Goal: Navigation & Orientation: Find specific page/section

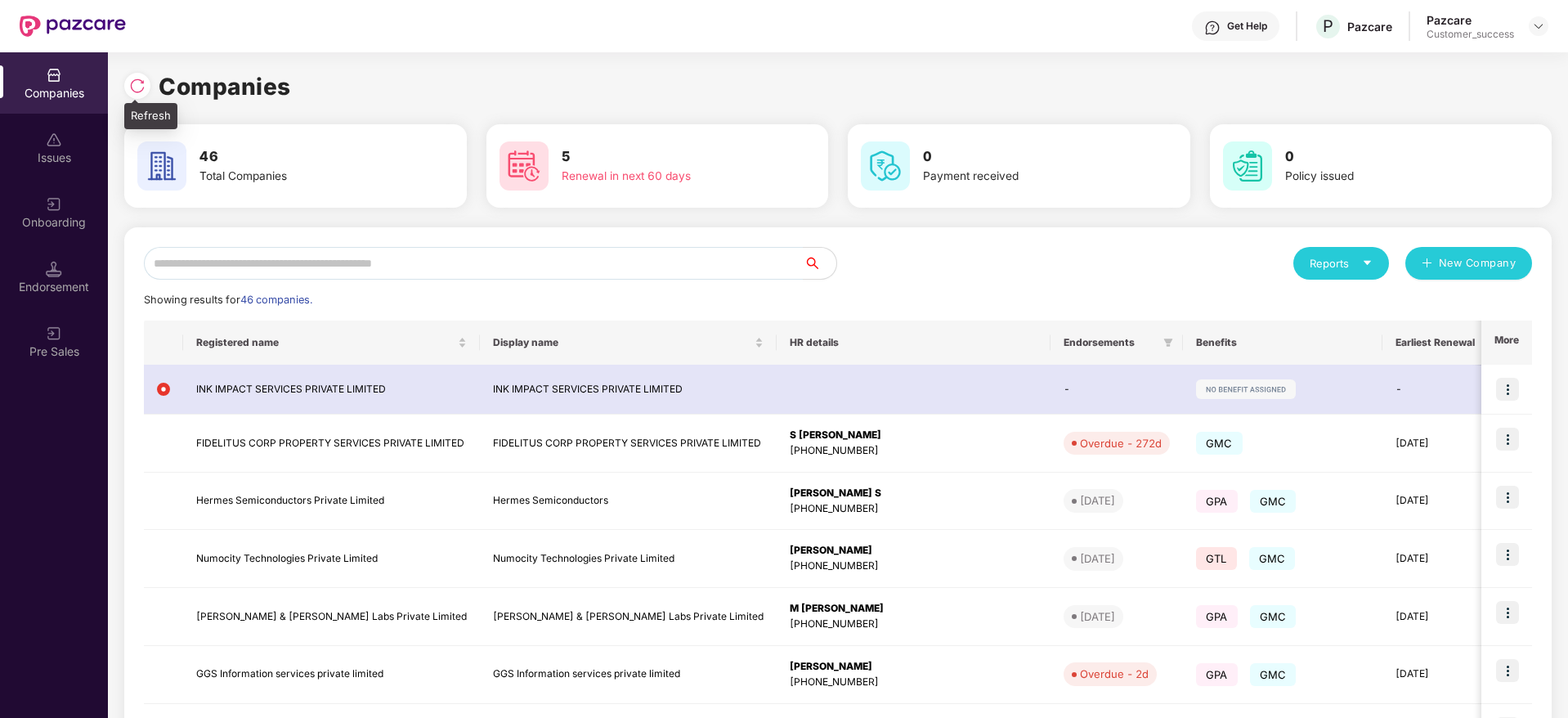
click at [132, 81] on img at bounding box center [138, 86] width 16 height 16
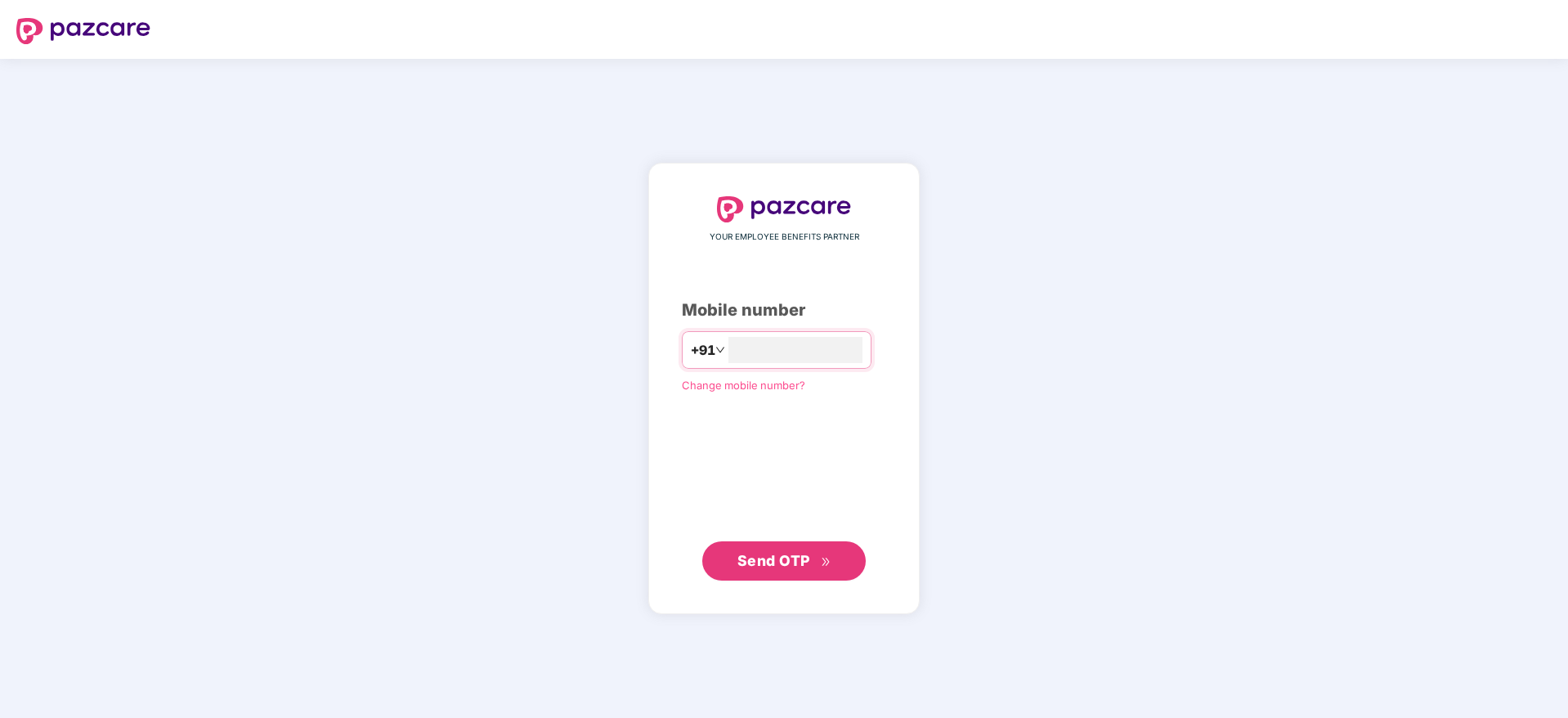
type input "**********"
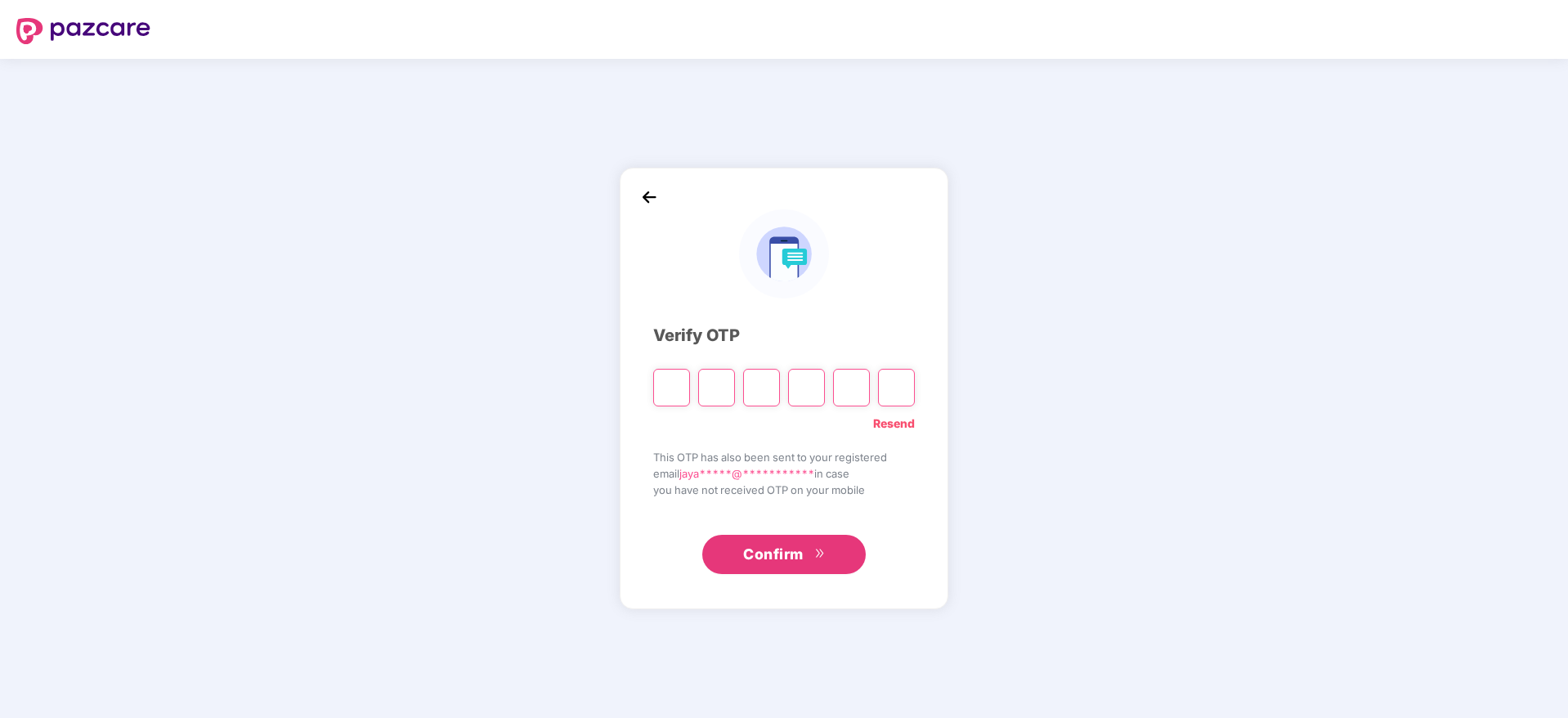
type input "*"
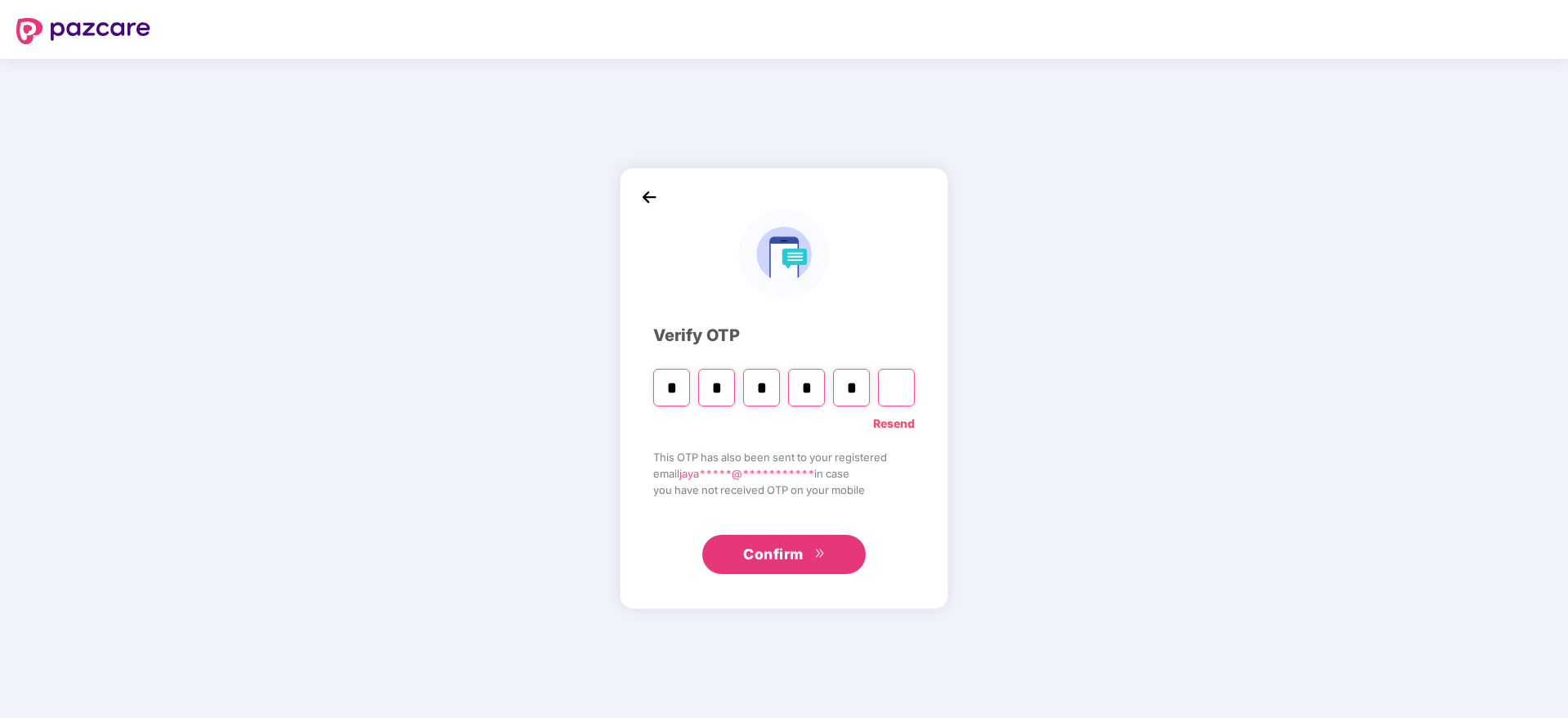
type input "*"
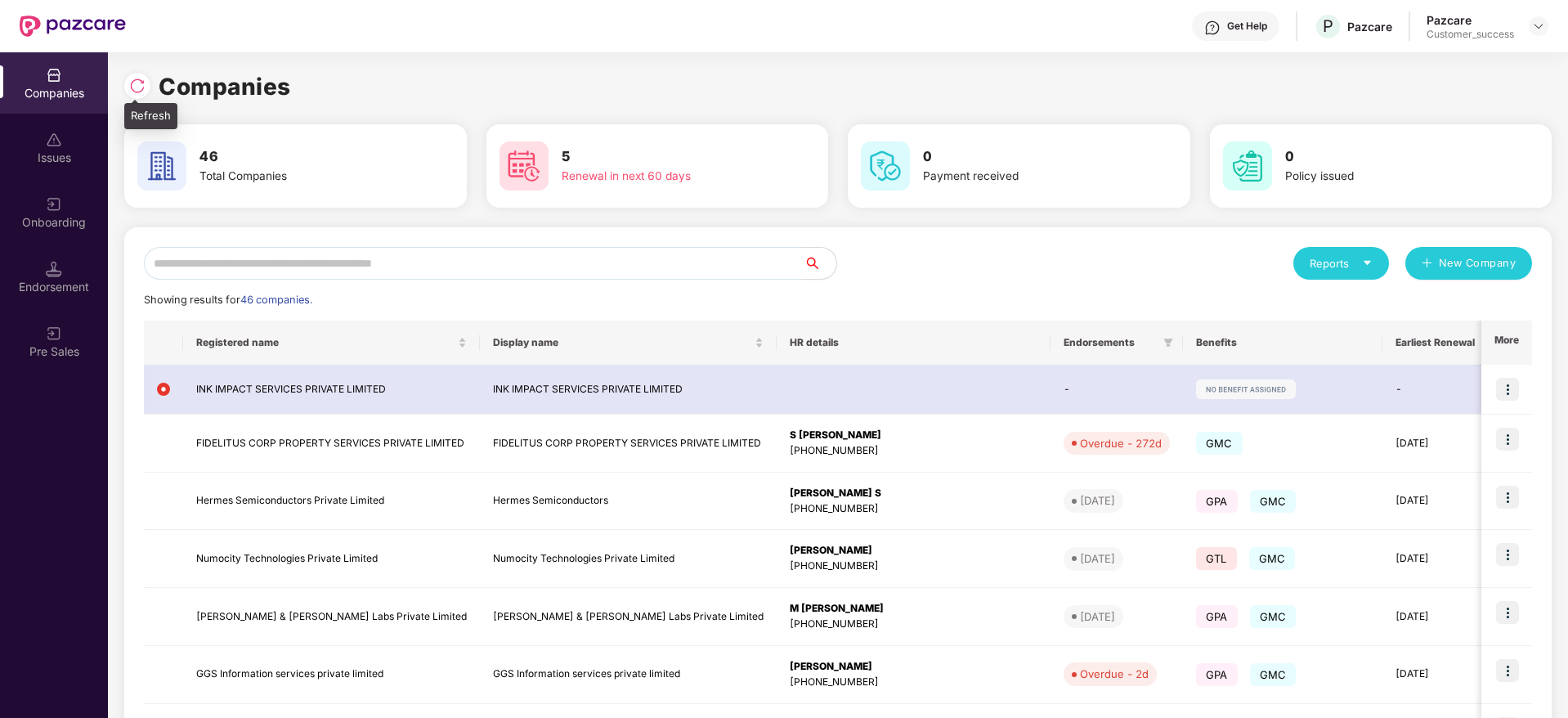
click at [133, 83] on img at bounding box center [138, 86] width 16 height 16
click at [145, 80] on img at bounding box center [138, 86] width 16 height 16
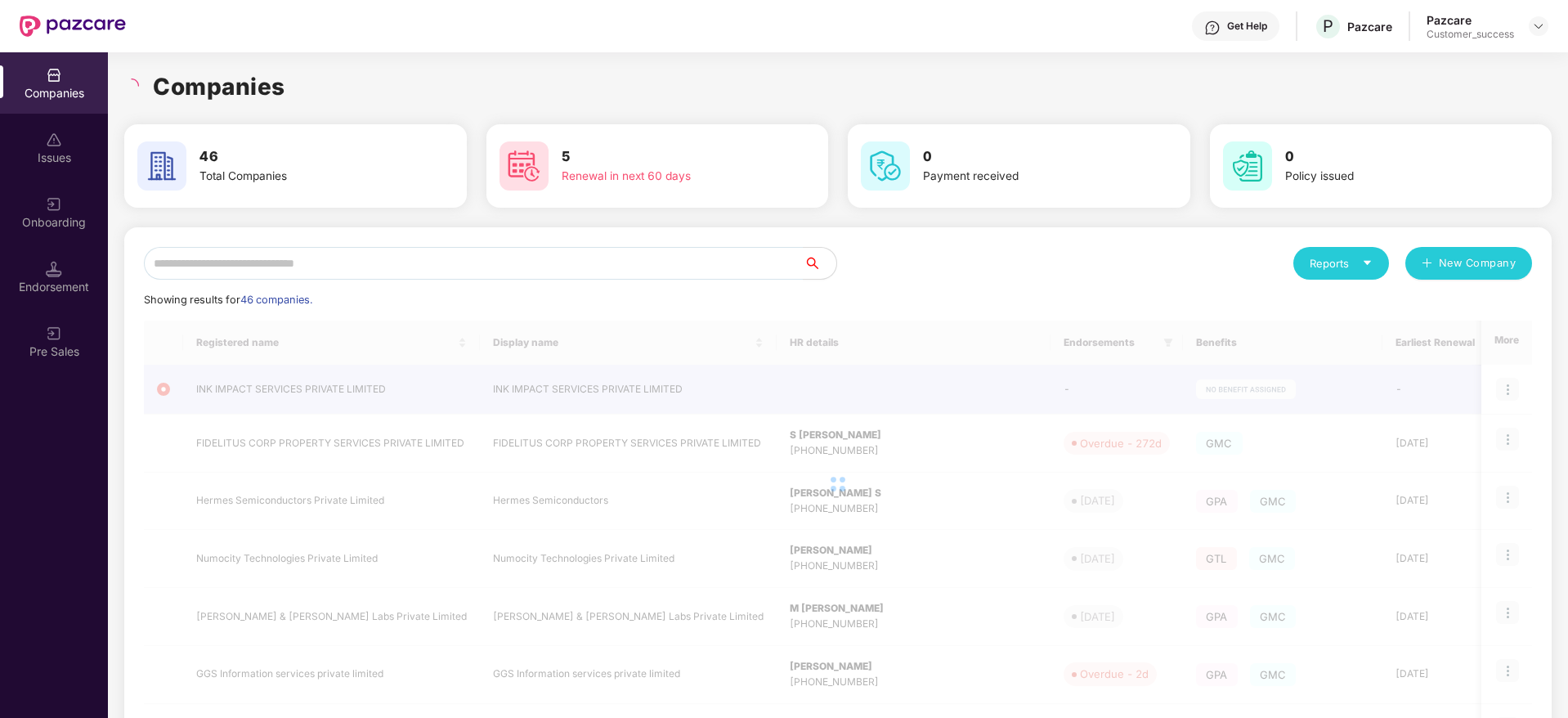
click at [253, 99] on h1 "Companies" at bounding box center [220, 87] width 133 height 36
